Goal: Task Accomplishment & Management: Use online tool/utility

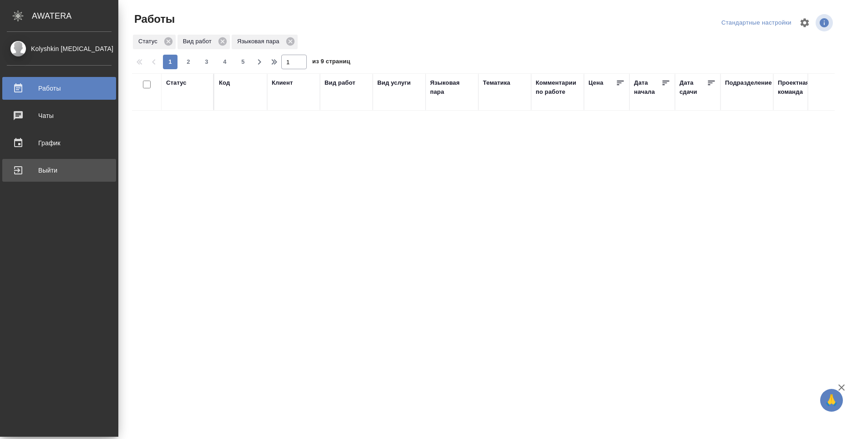
click at [37, 172] on div "Выйти" at bounding box center [59, 170] width 105 height 14
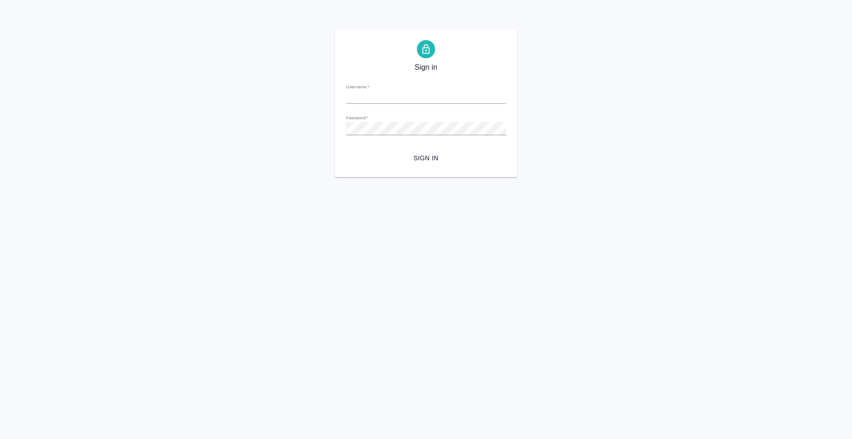
type input "n.kolyshkin@awatera.com"
click at [416, 154] on span "Sign in" at bounding box center [426, 157] width 146 height 11
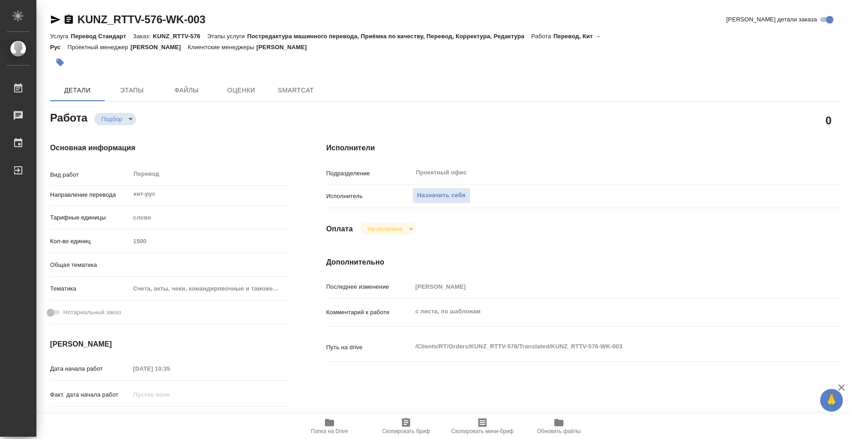
type textarea "x"
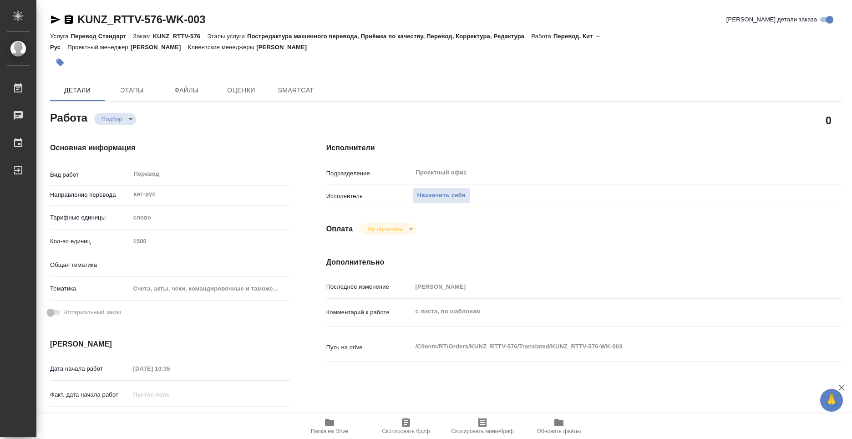
type textarea "x"
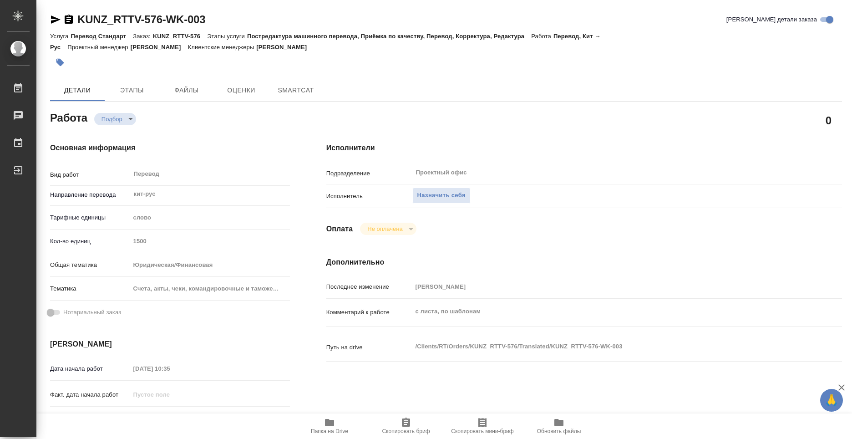
type textarea "x"
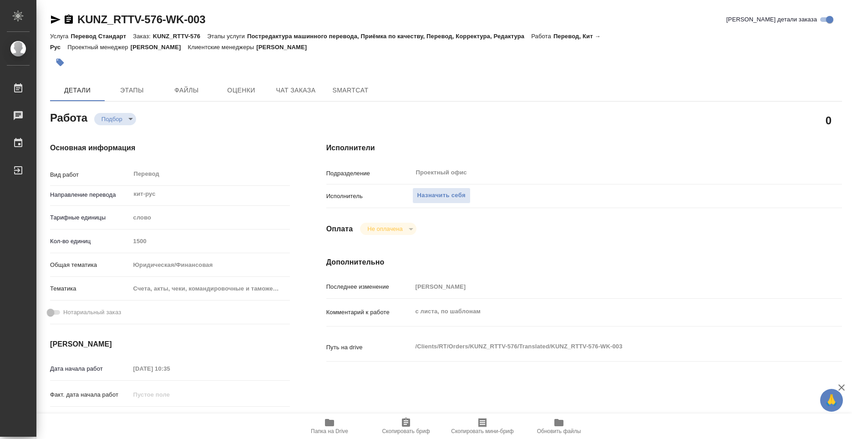
type textarea "x"
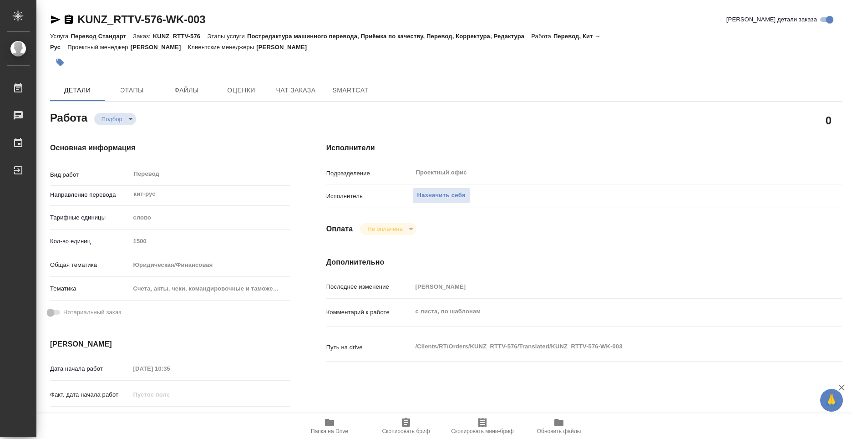
type textarea "x"
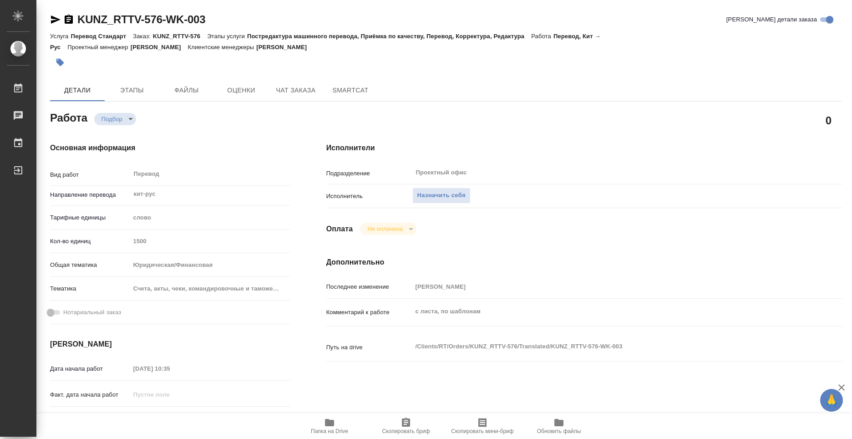
scroll to position [91, 0]
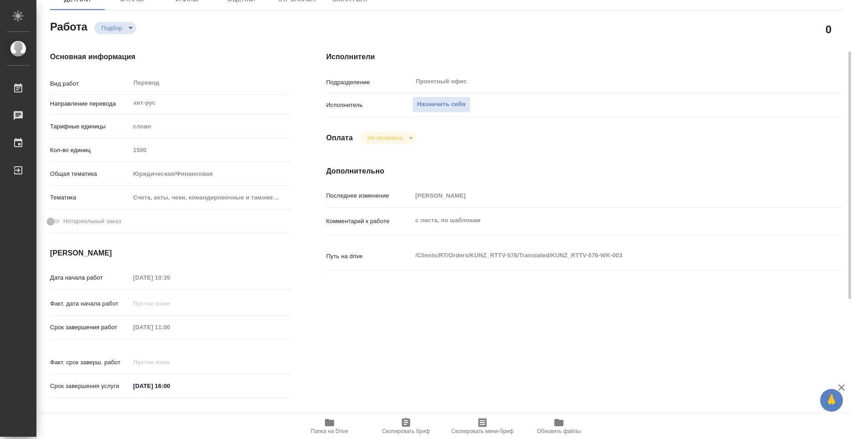
click at [332, 428] on span "Папка на Drive" at bounding box center [329, 431] width 37 height 6
